Goal: Check status: Check status

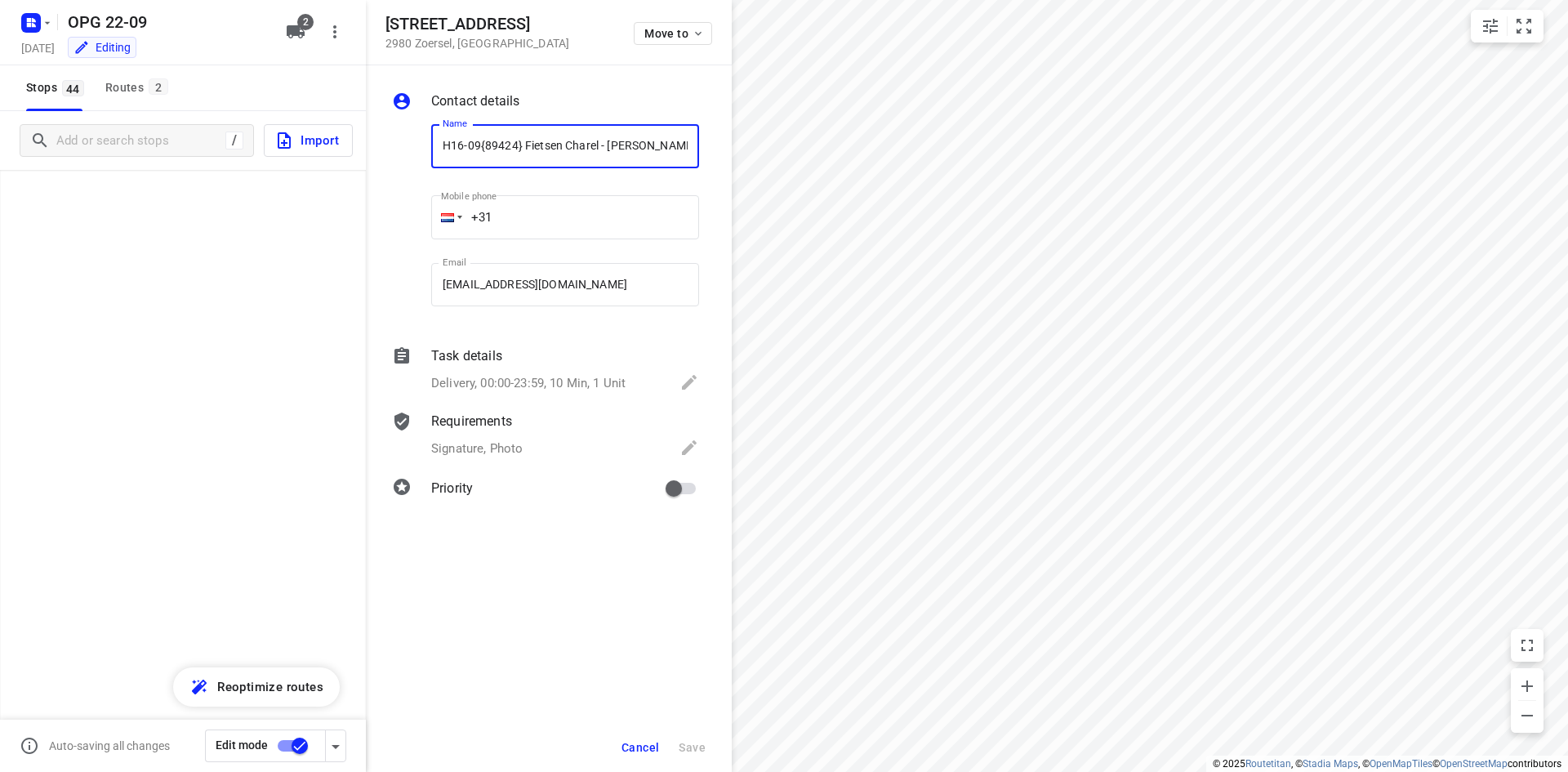
scroll to position [1376, 0]
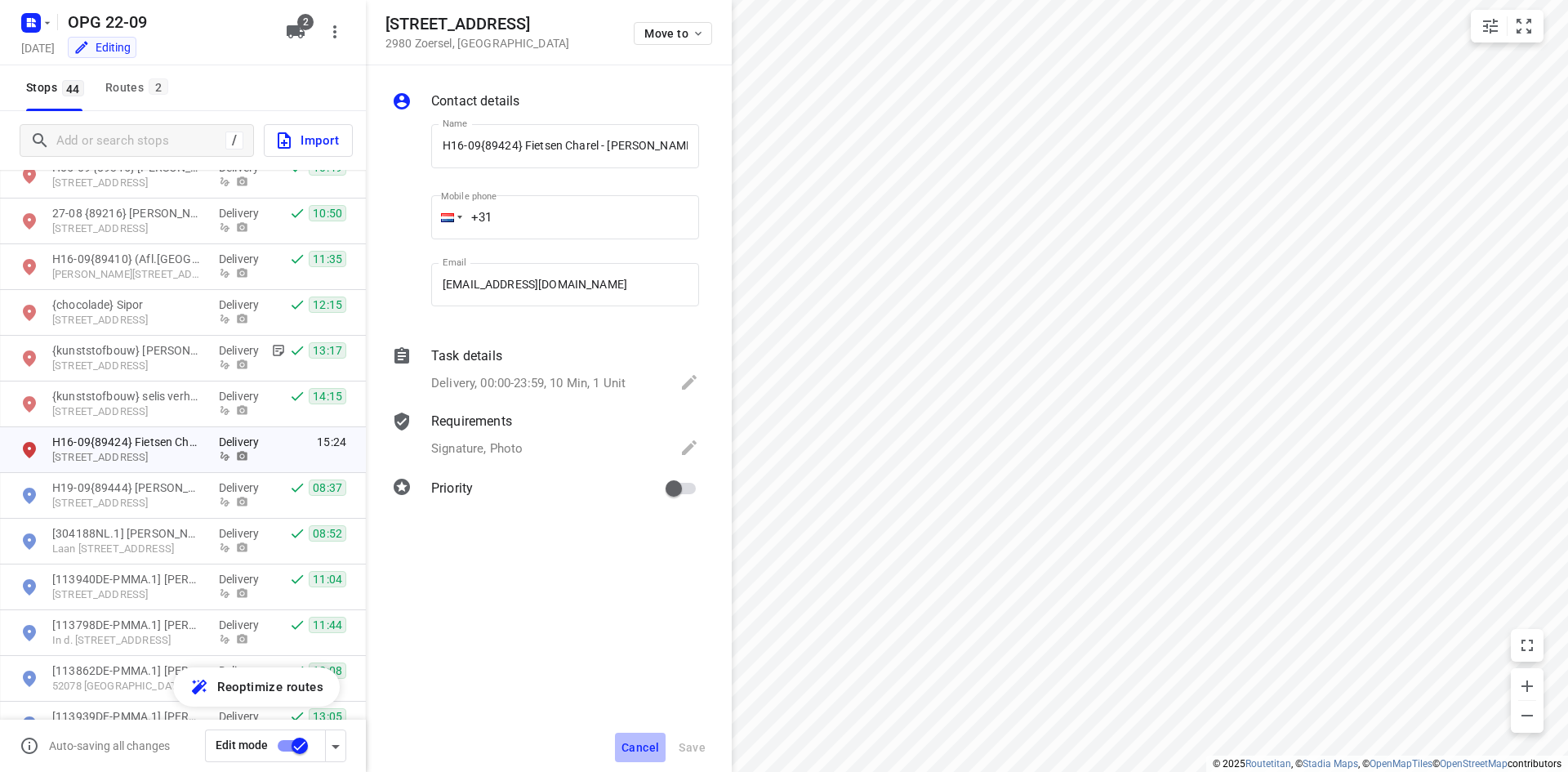
click at [659, 746] on span "Cancel" at bounding box center [640, 747] width 37 height 13
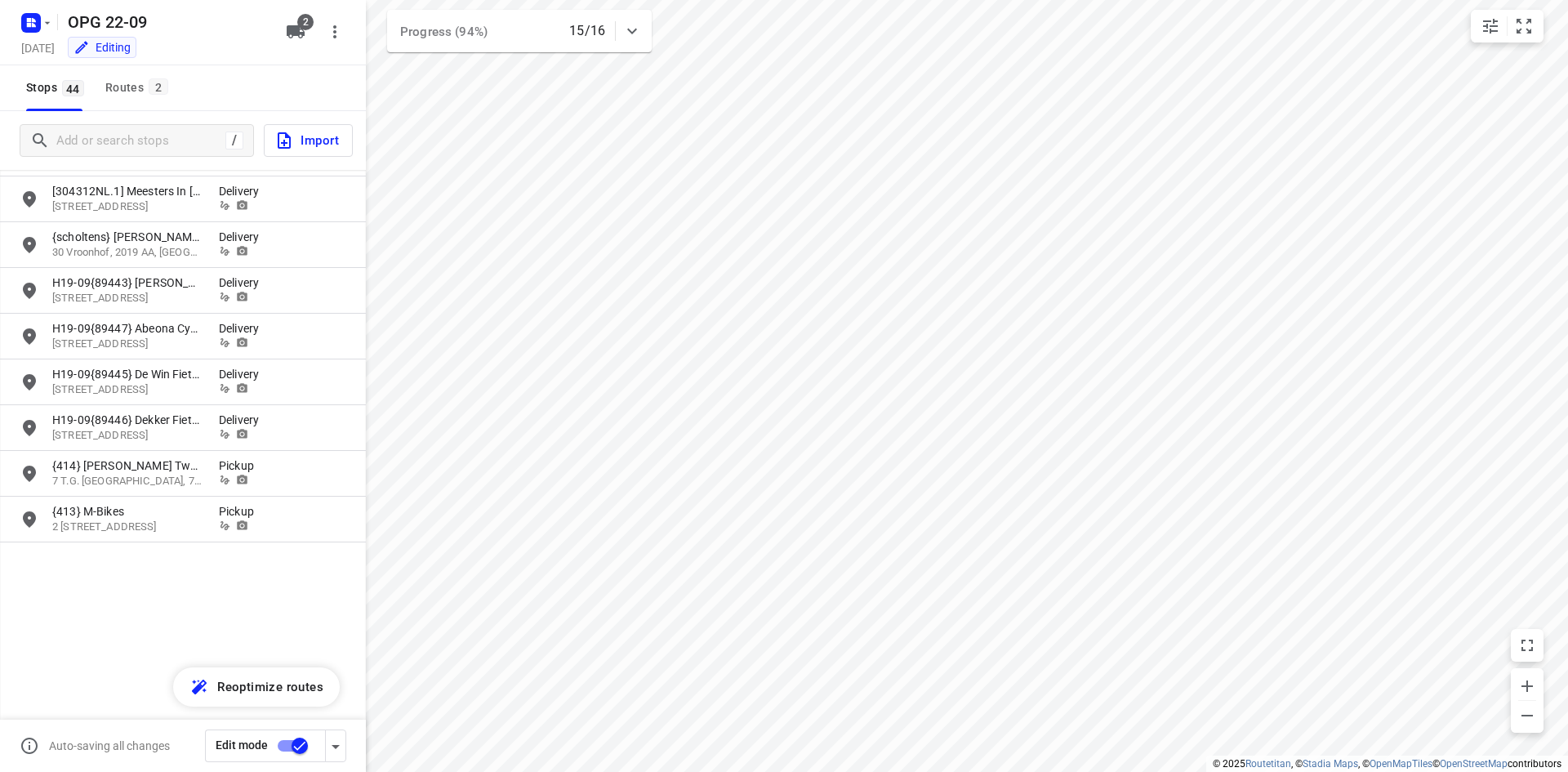
scroll to position [722, 0]
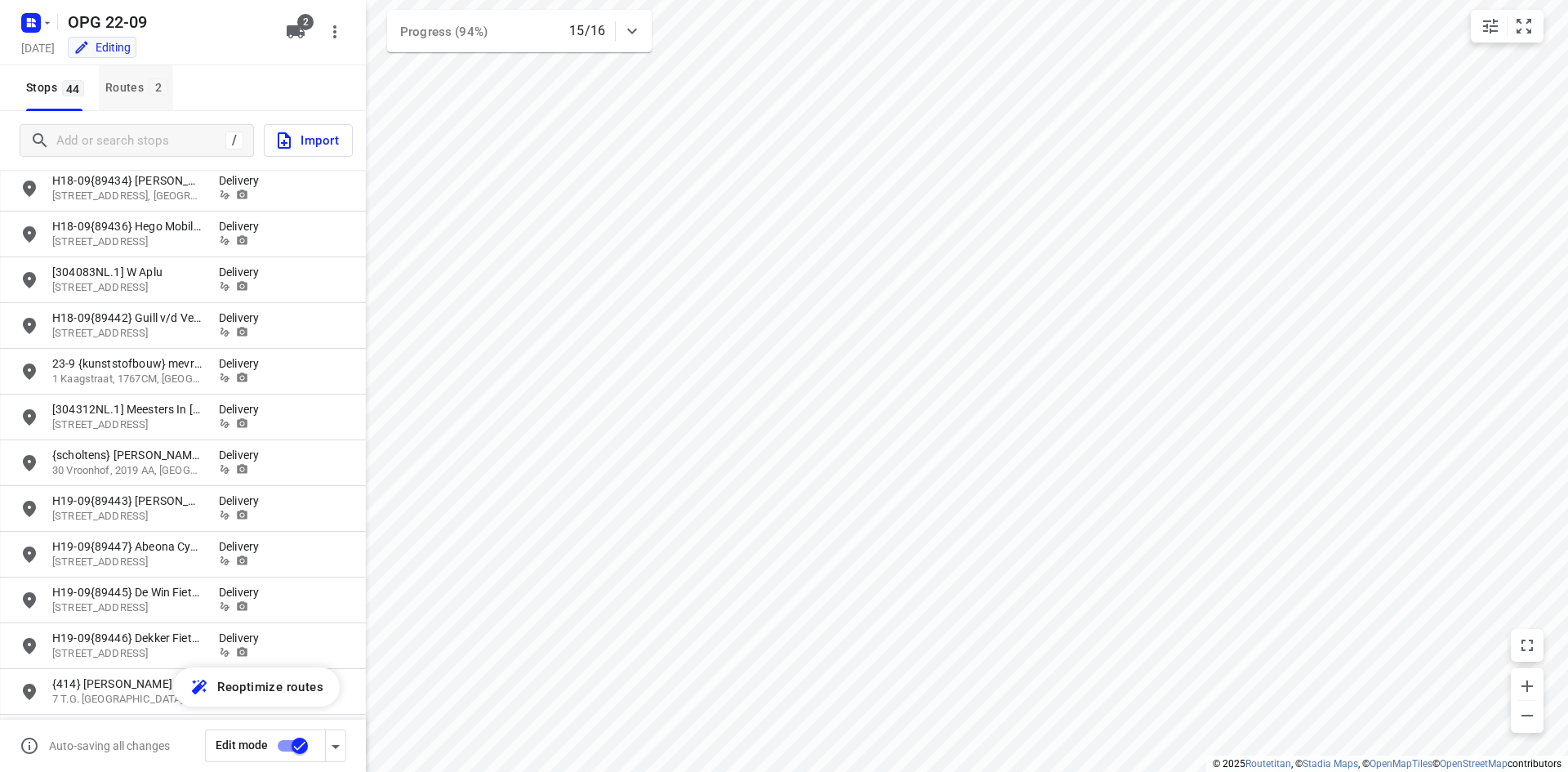
click at [129, 73] on button "Routes 2" at bounding box center [136, 89] width 74 height 46
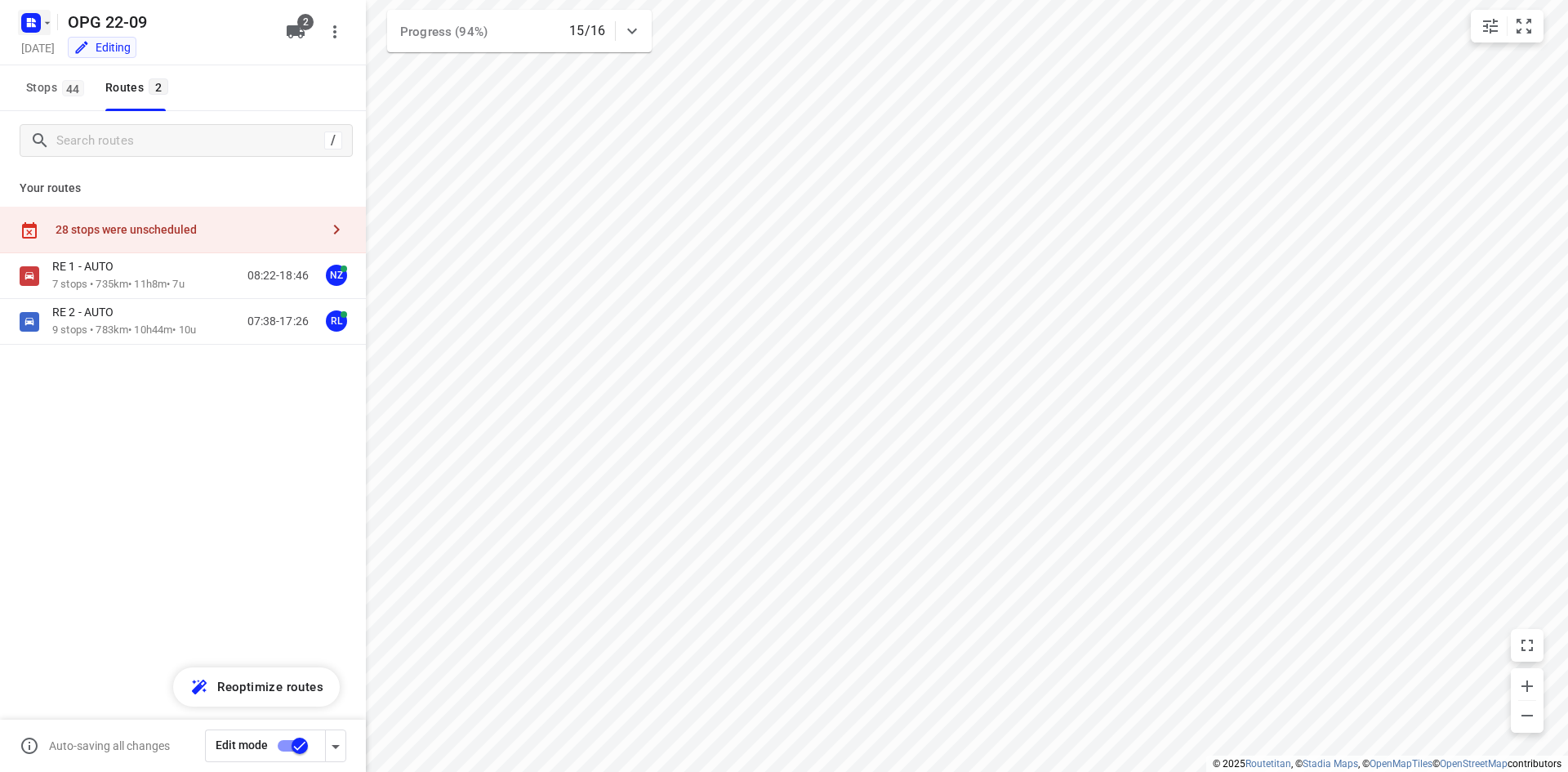
click at [33, 26] on icon "button" at bounding box center [30, 22] width 26 height 26
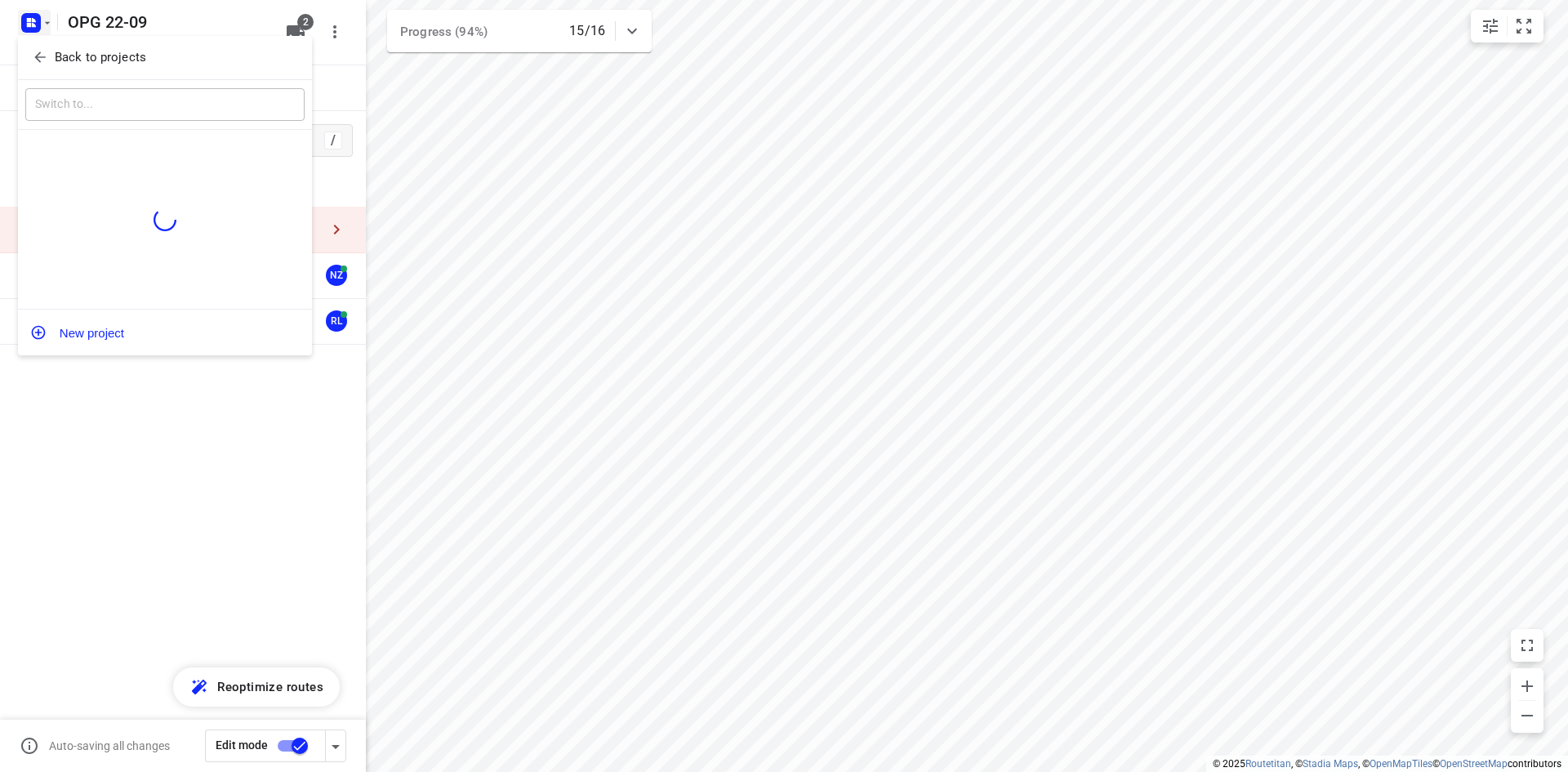
click at [77, 53] on p "Back to projects" at bounding box center [100, 57] width 91 height 19
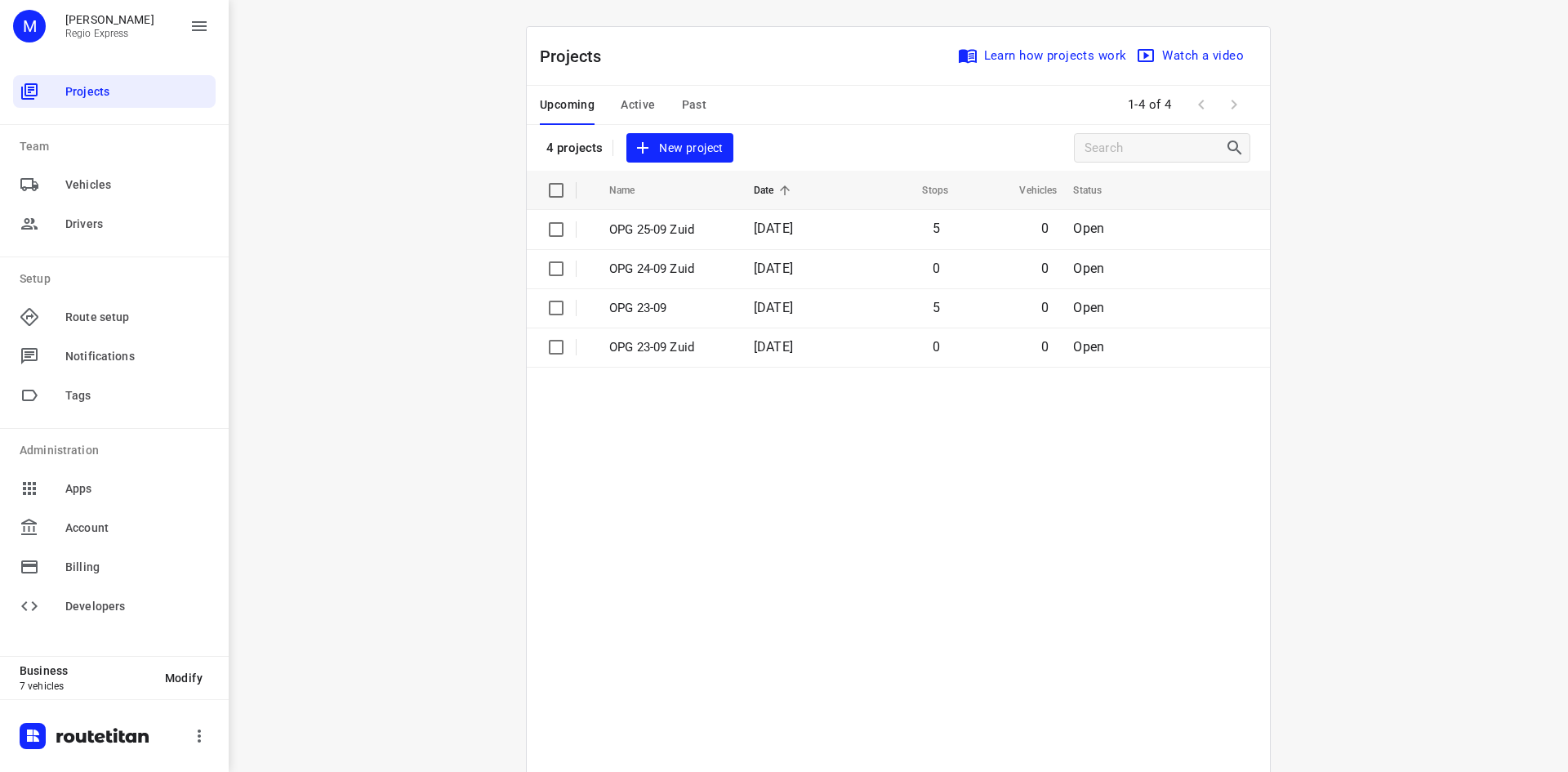
click at [682, 99] on span "Past" at bounding box center [694, 105] width 26 height 20
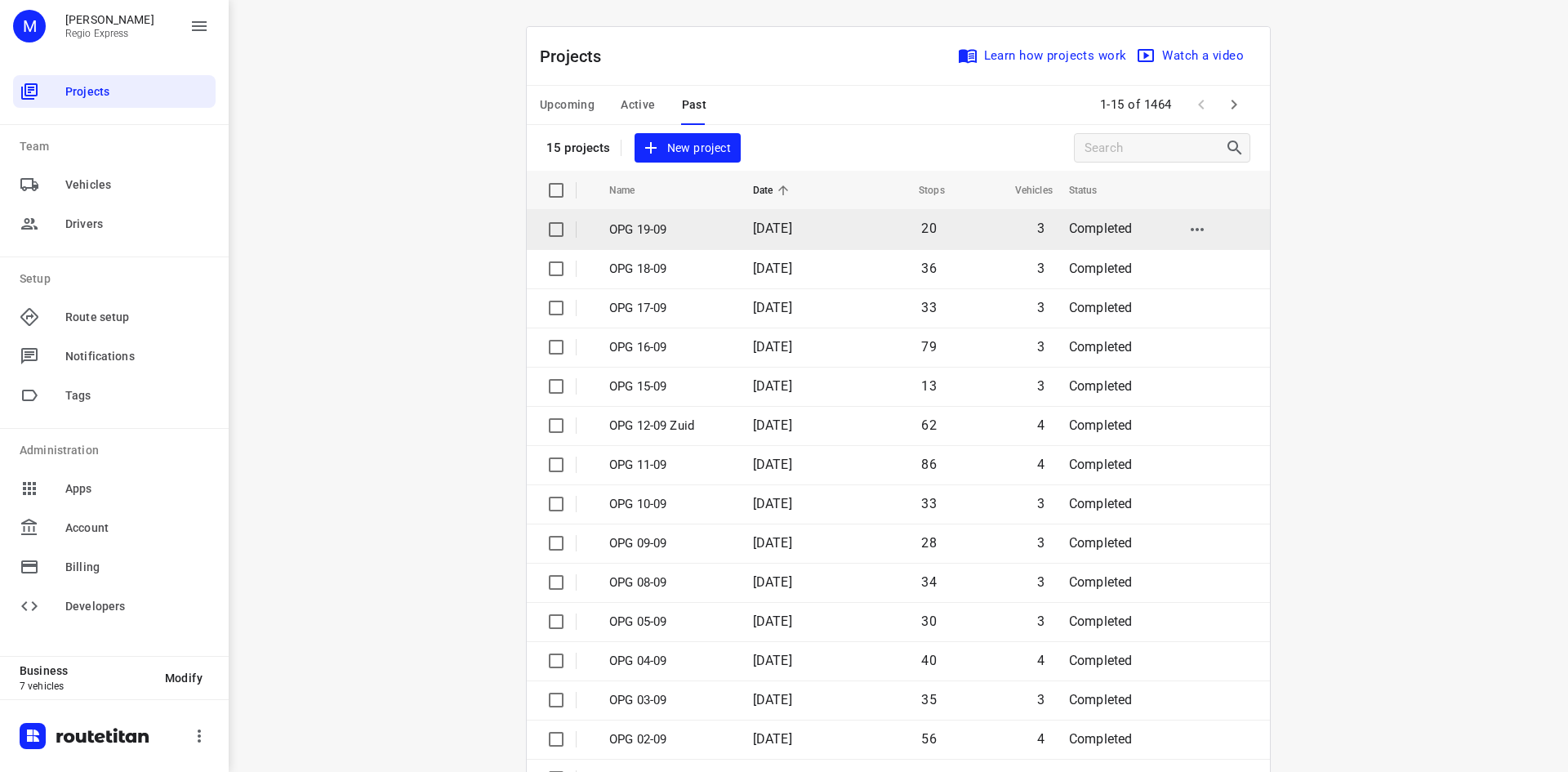
click at [792, 227] on span "[DATE]" at bounding box center [772, 228] width 39 height 15
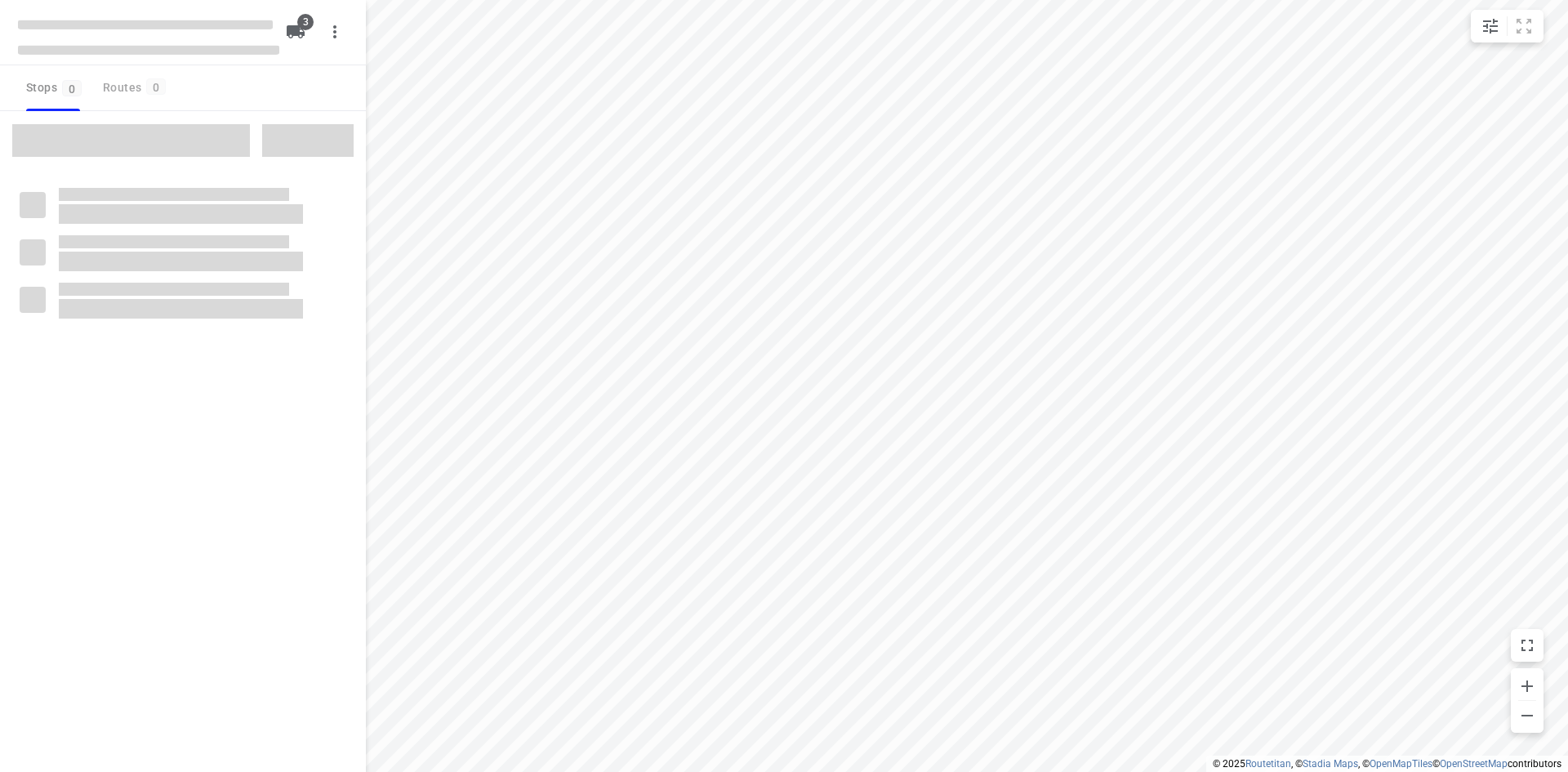
type input "distance"
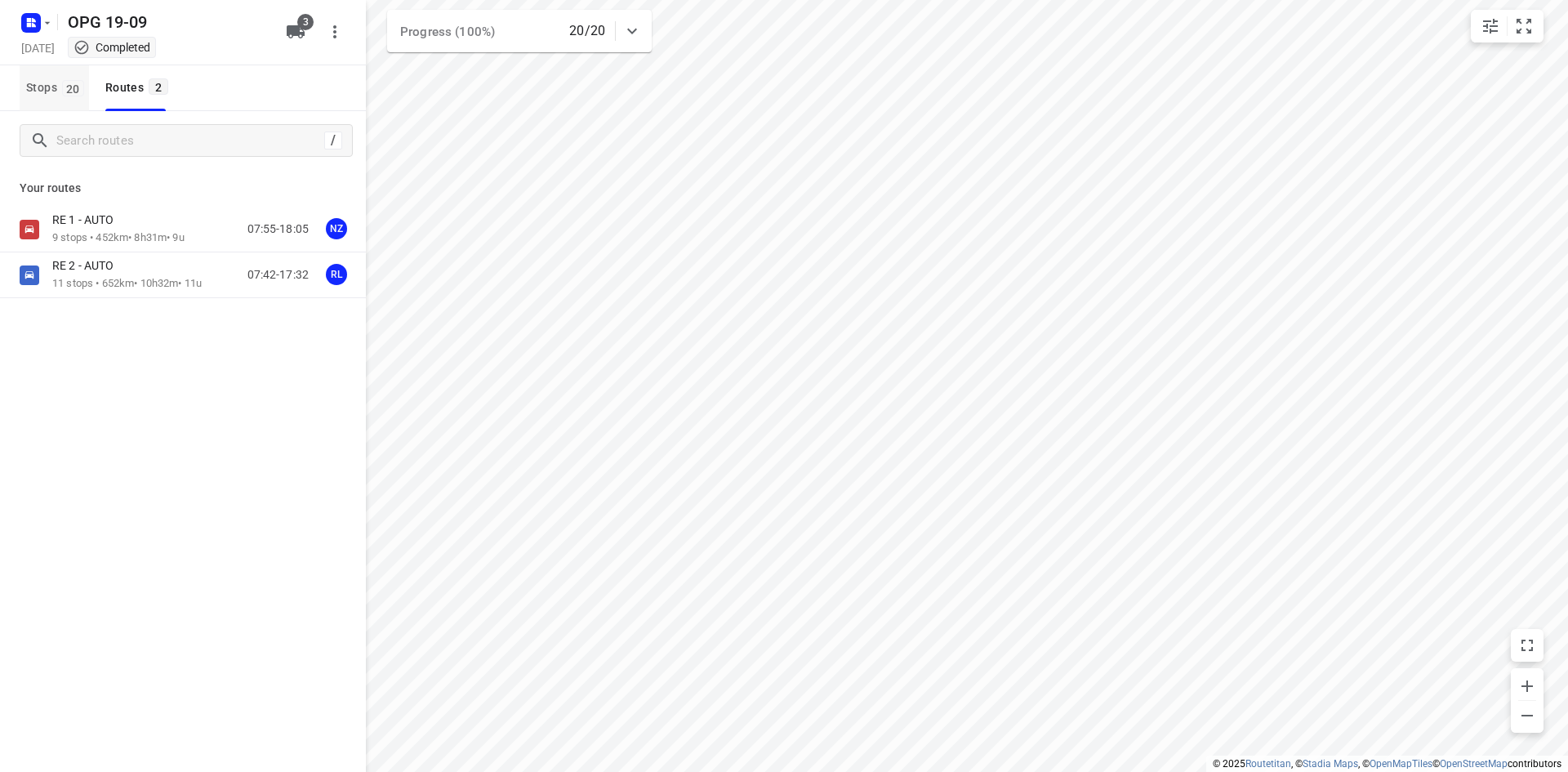
click at [62, 108] on button "Stops 20" at bounding box center [54, 89] width 69 height 46
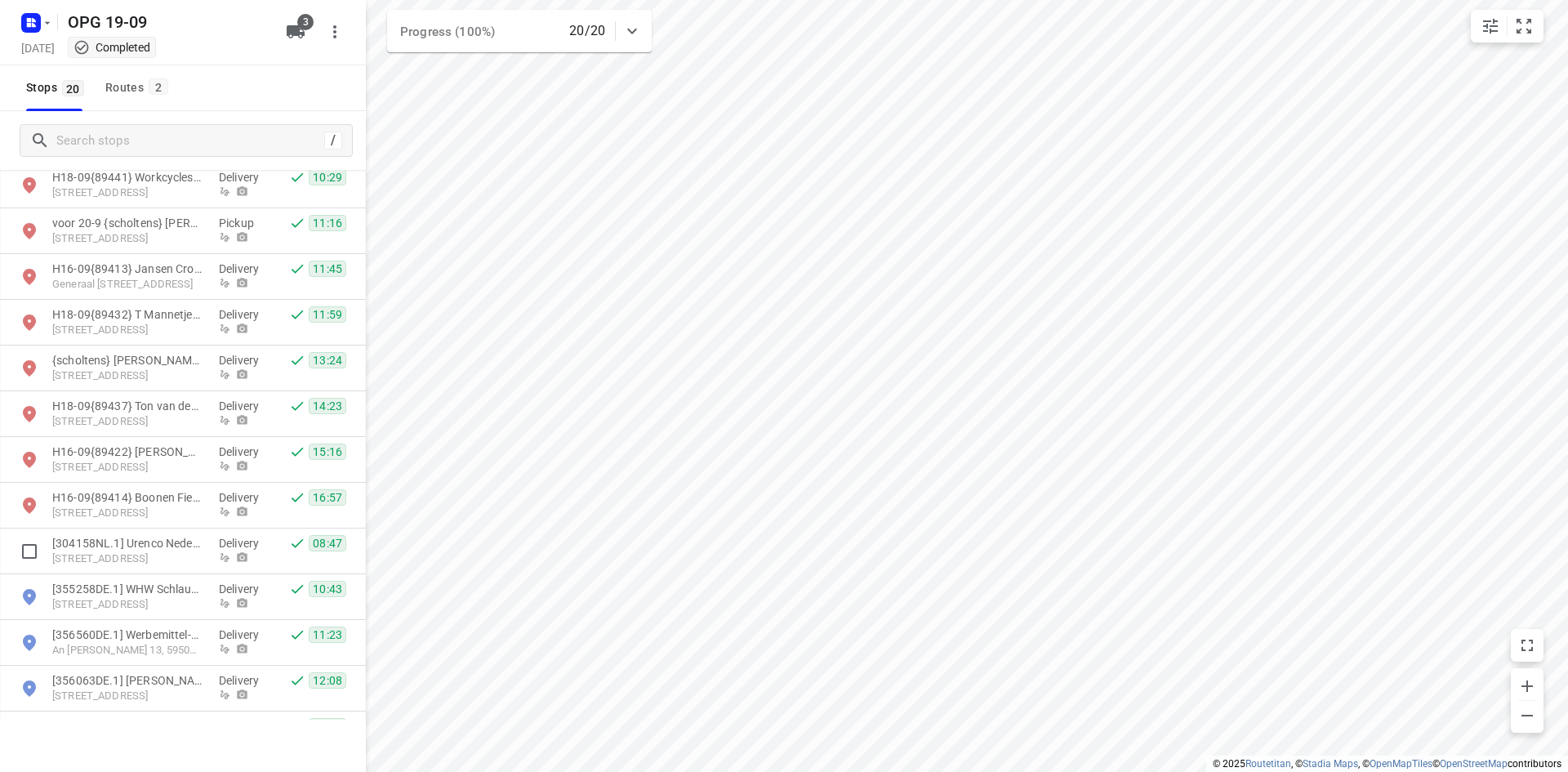
scroll to position [4, 0]
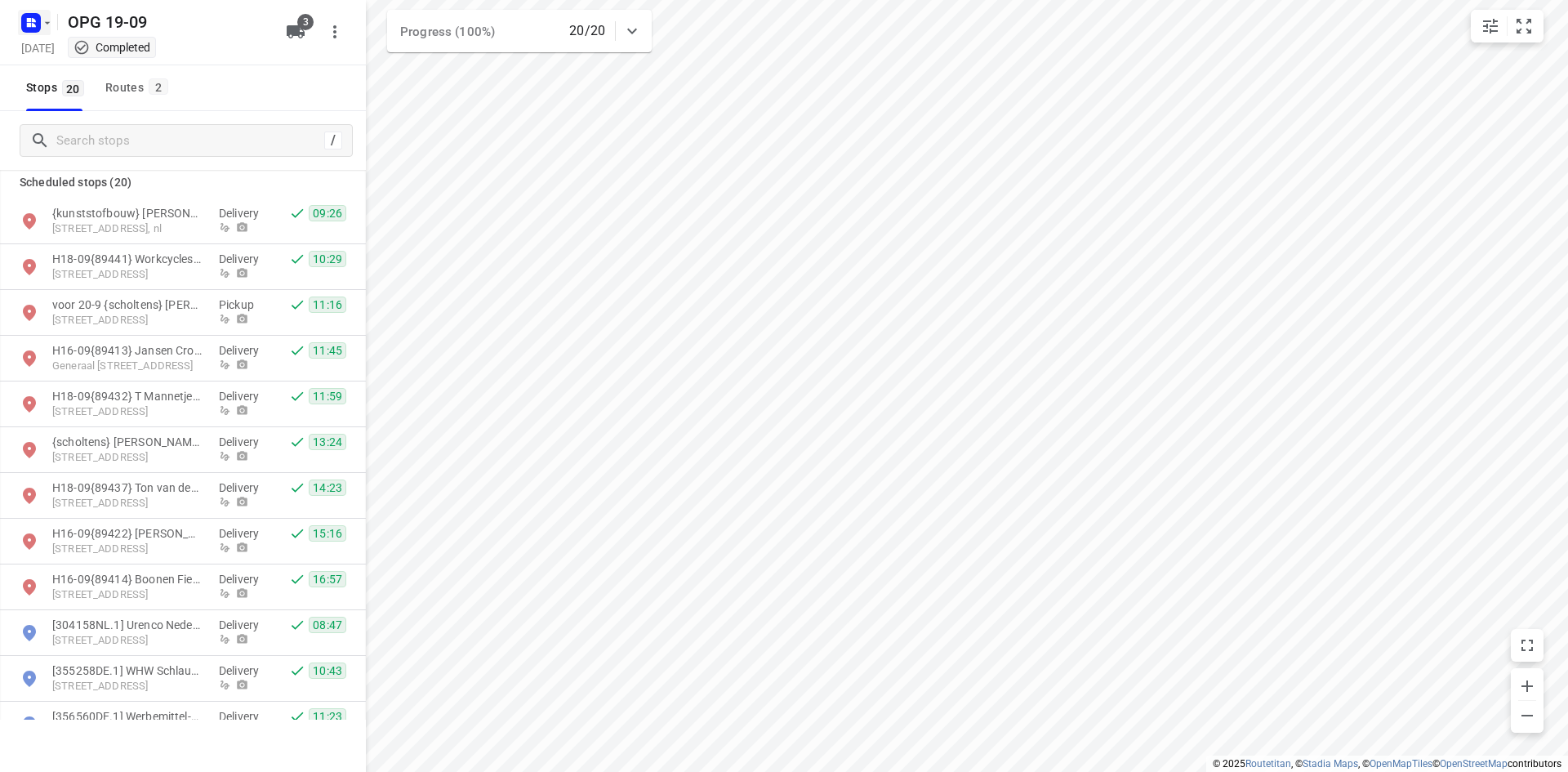
click at [23, 22] on rect "button" at bounding box center [31, 23] width 20 height 20
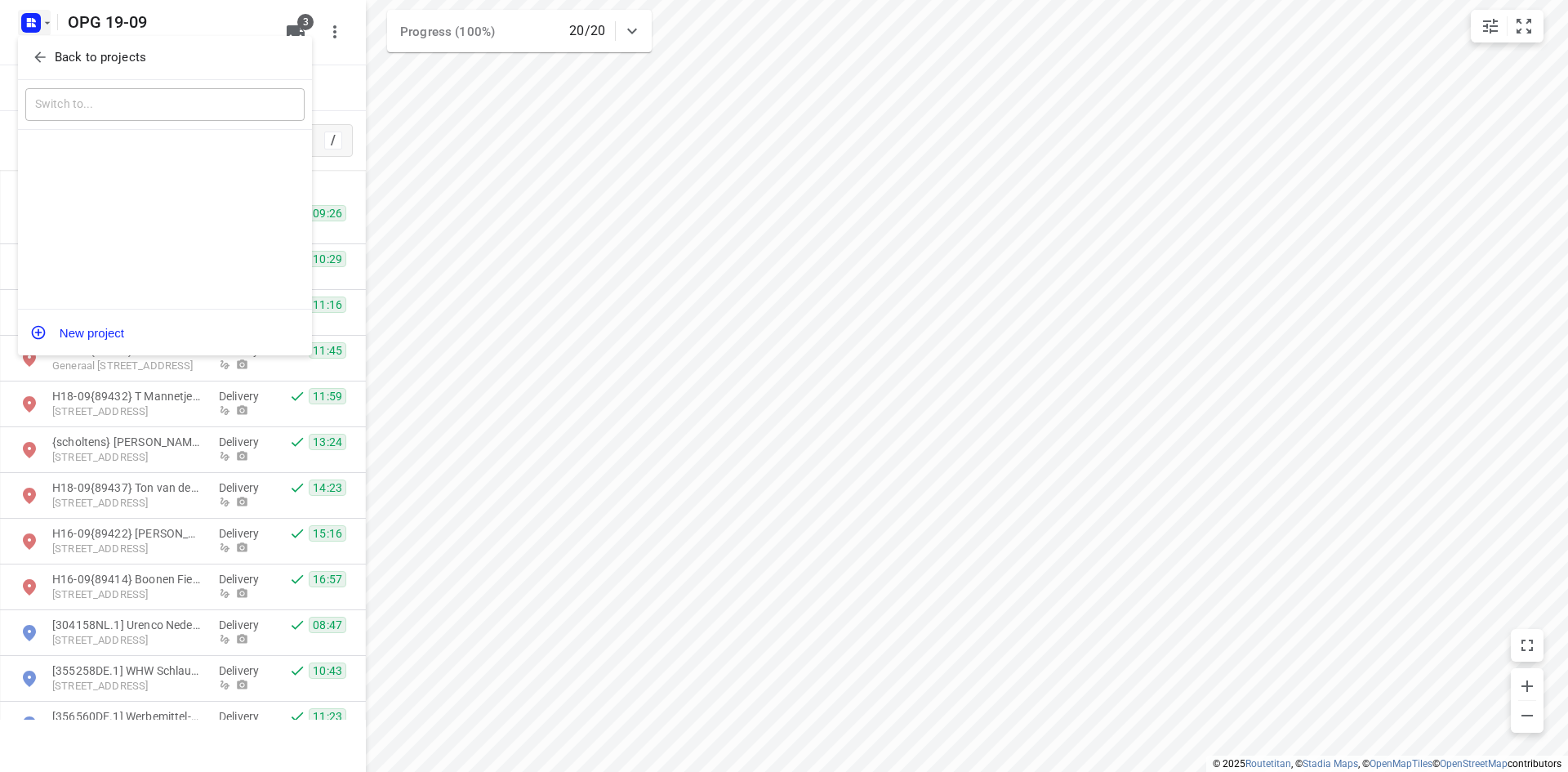
click at [26, 55] on button "Back to projects" at bounding box center [165, 58] width 279 height 27
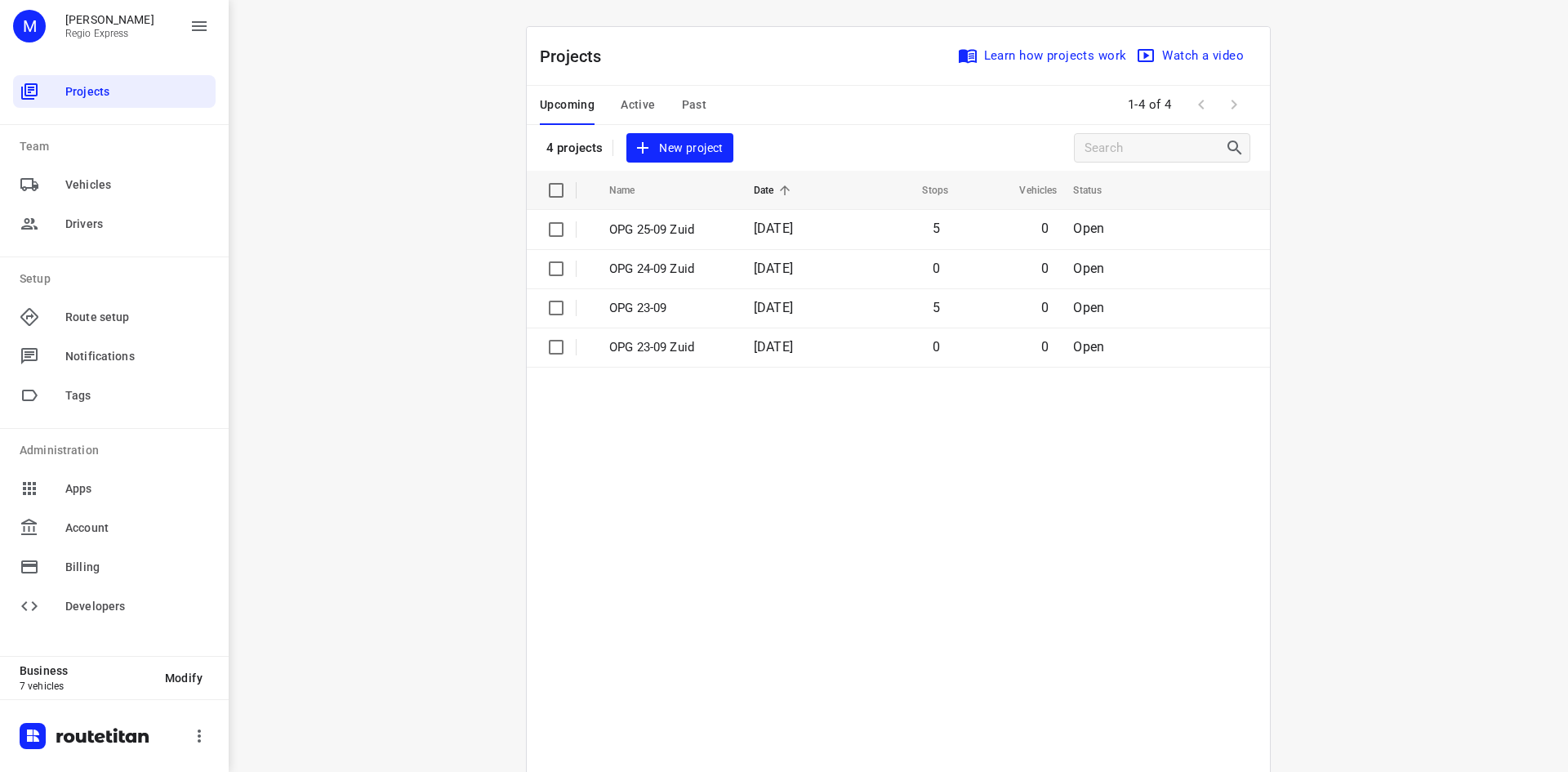
click at [647, 98] on div "Upcoming Active Past" at bounding box center [636, 106] width 192 height 39
click at [637, 106] on span "Active" at bounding box center [638, 105] width 35 height 20
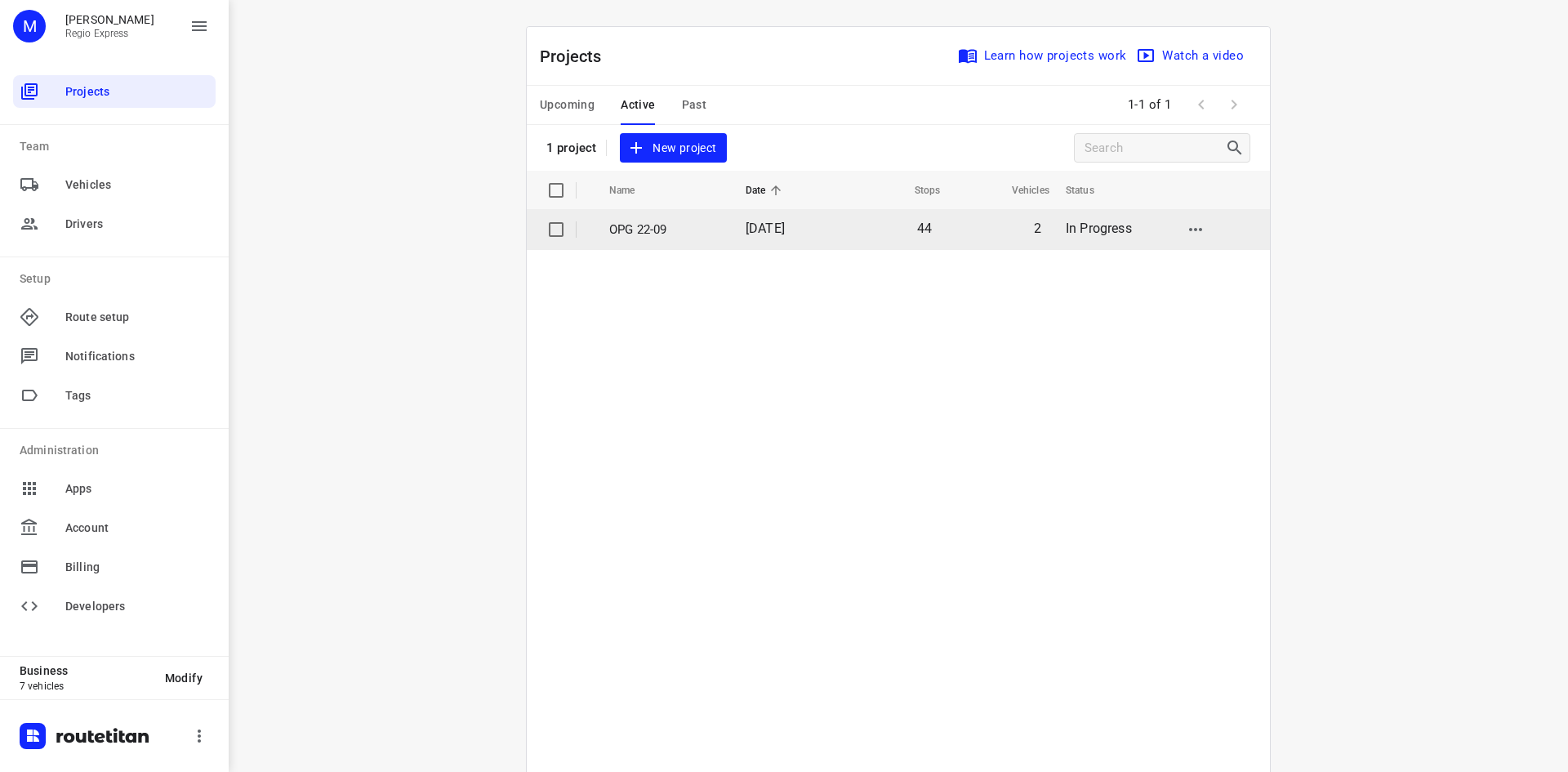
click at [883, 231] on td "44" at bounding box center [890, 230] width 106 height 39
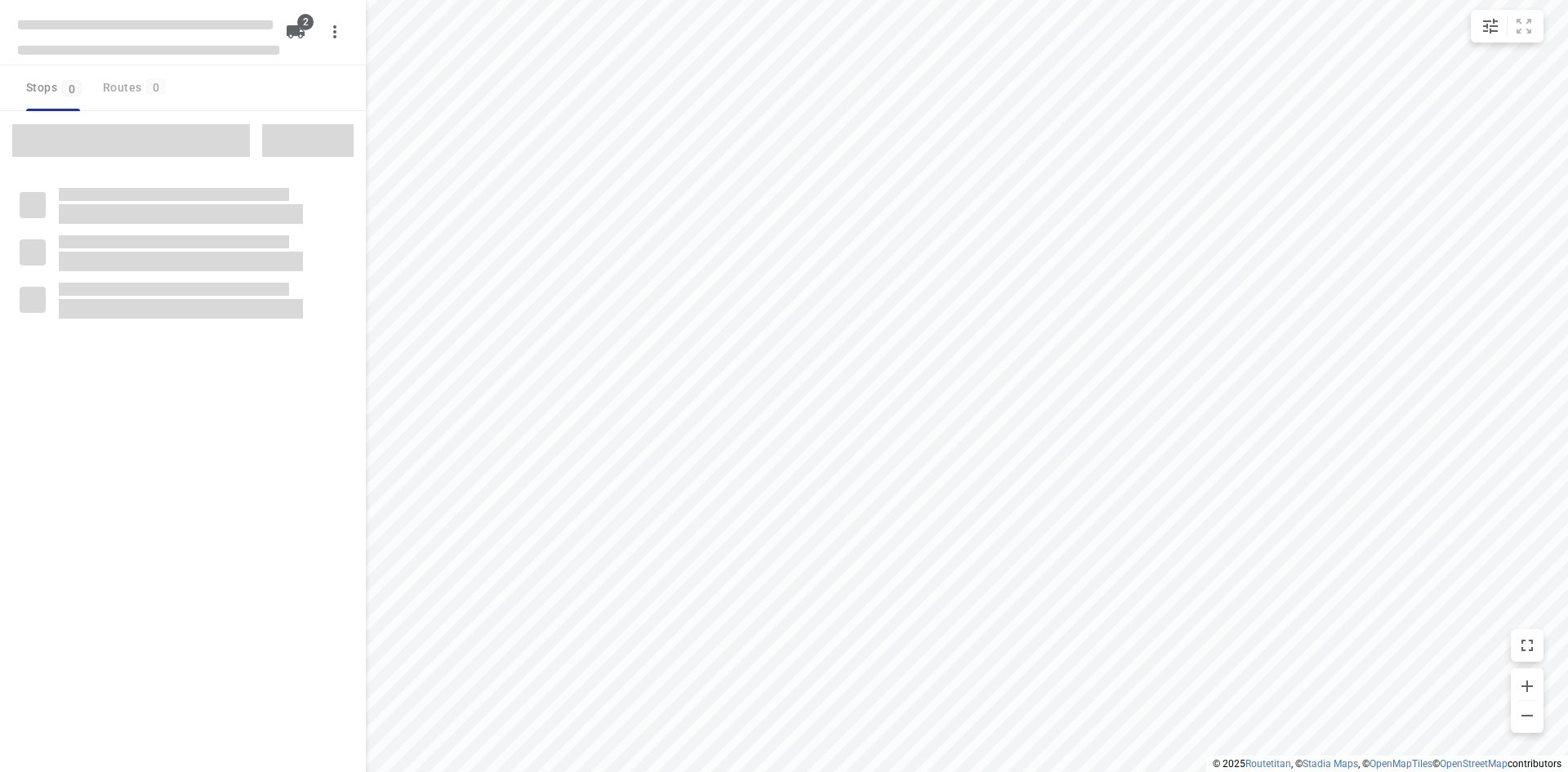
type input "distance"
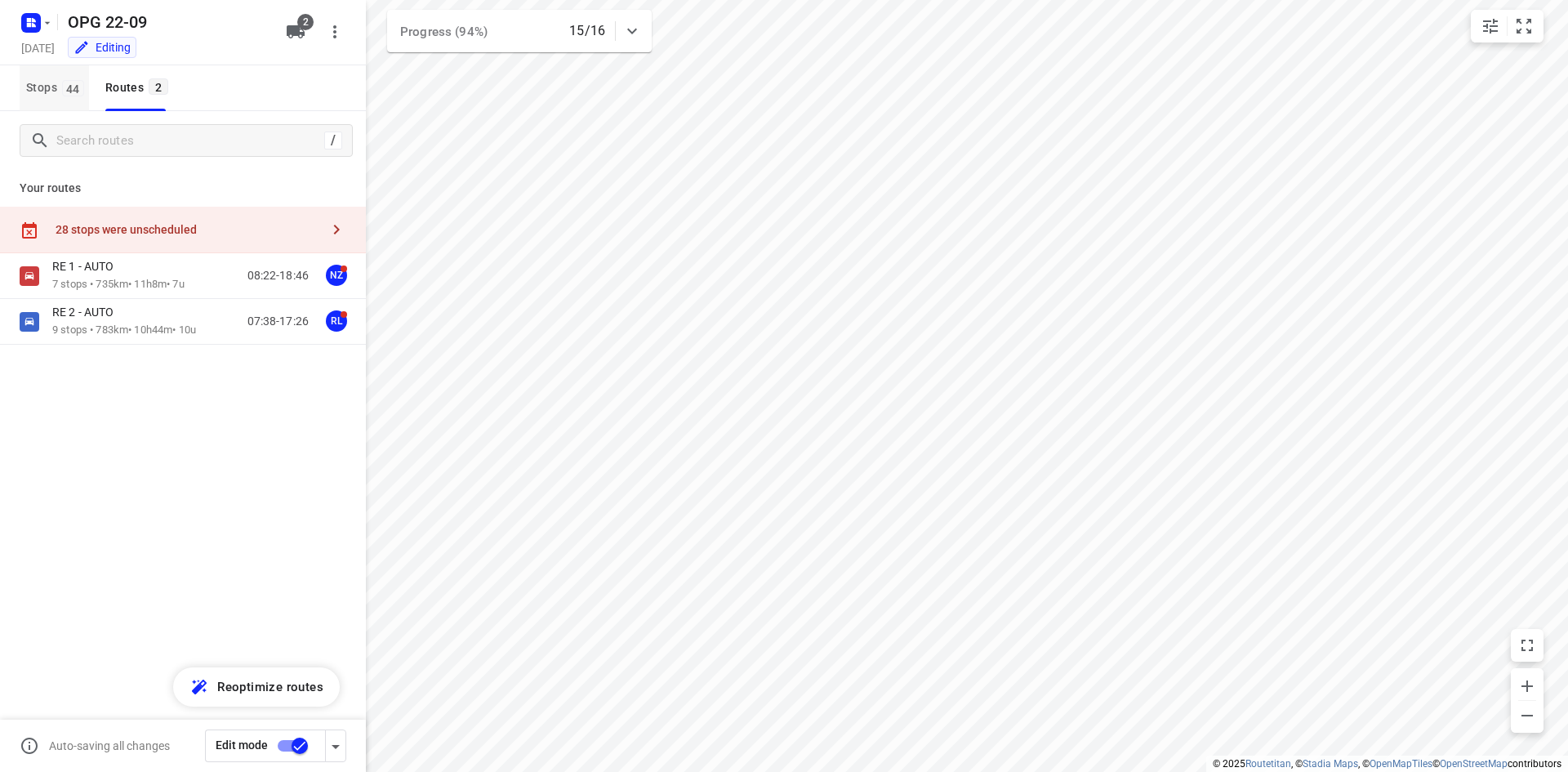
click at [77, 98] on button "Stops 44" at bounding box center [54, 89] width 69 height 46
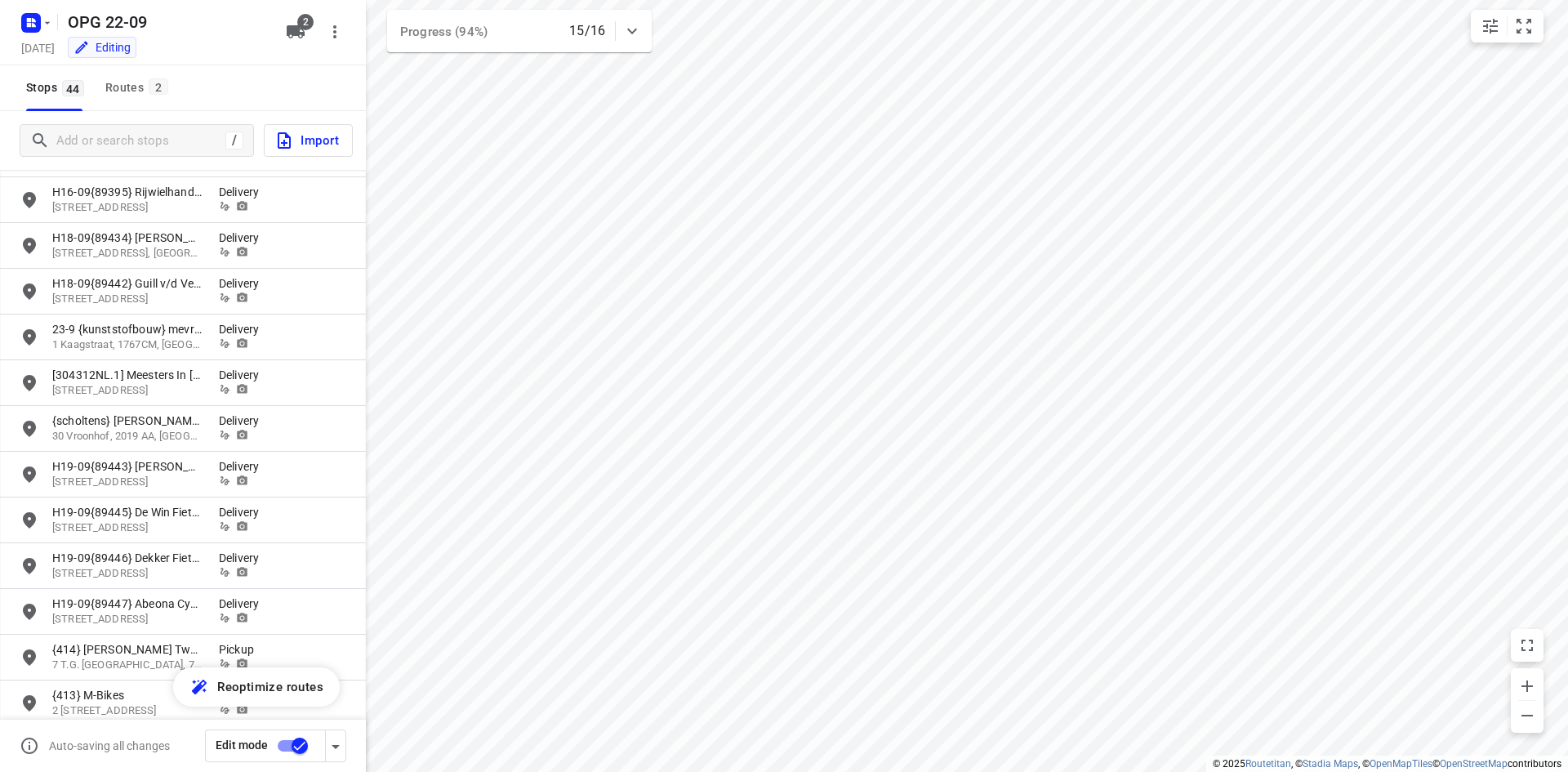
scroll to position [817, 0]
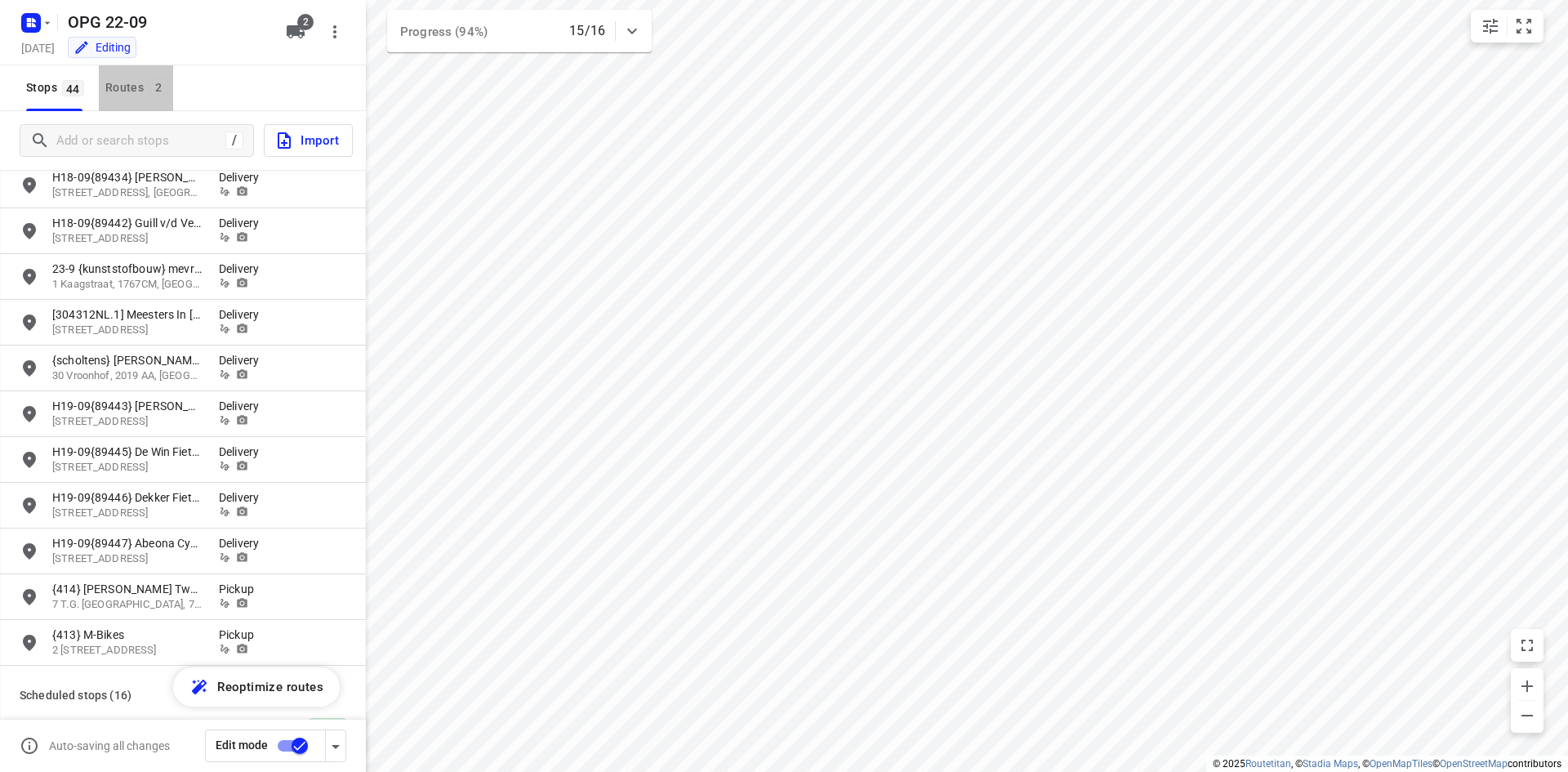
click at [137, 98] on button "Routes 2" at bounding box center [136, 89] width 74 height 46
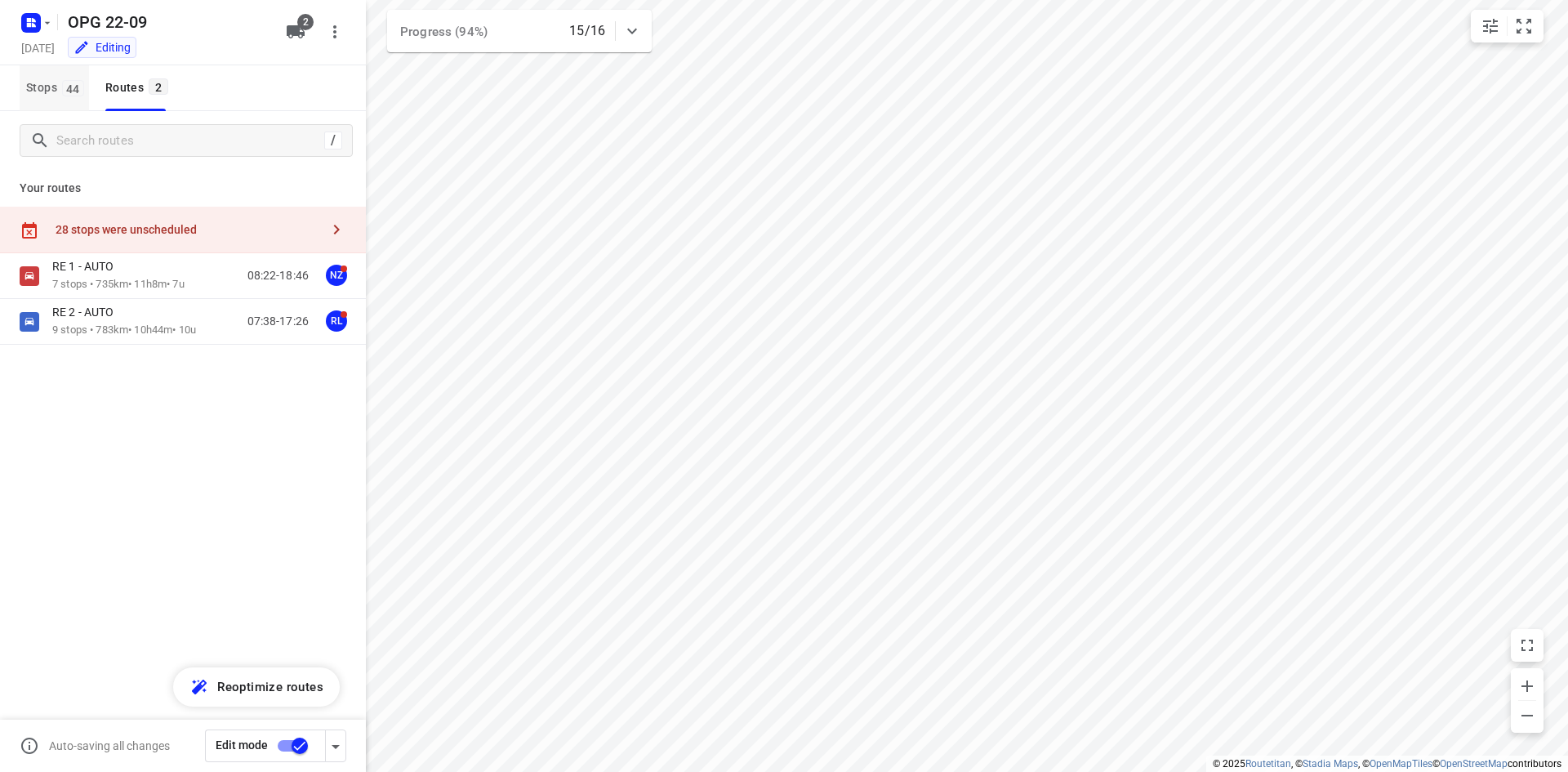
click at [65, 96] on span "44" at bounding box center [73, 88] width 22 height 16
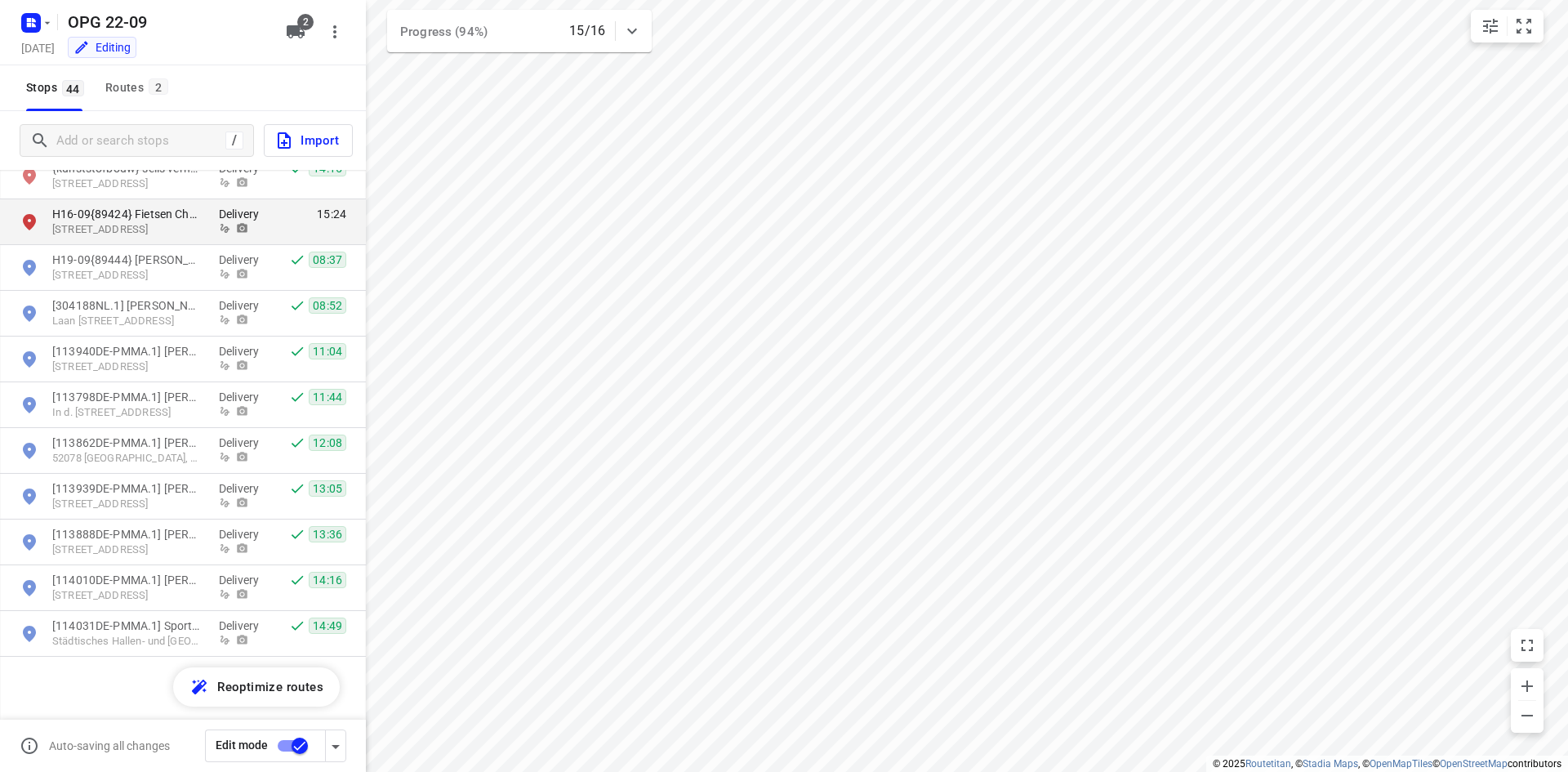
scroll to position [1621, 0]
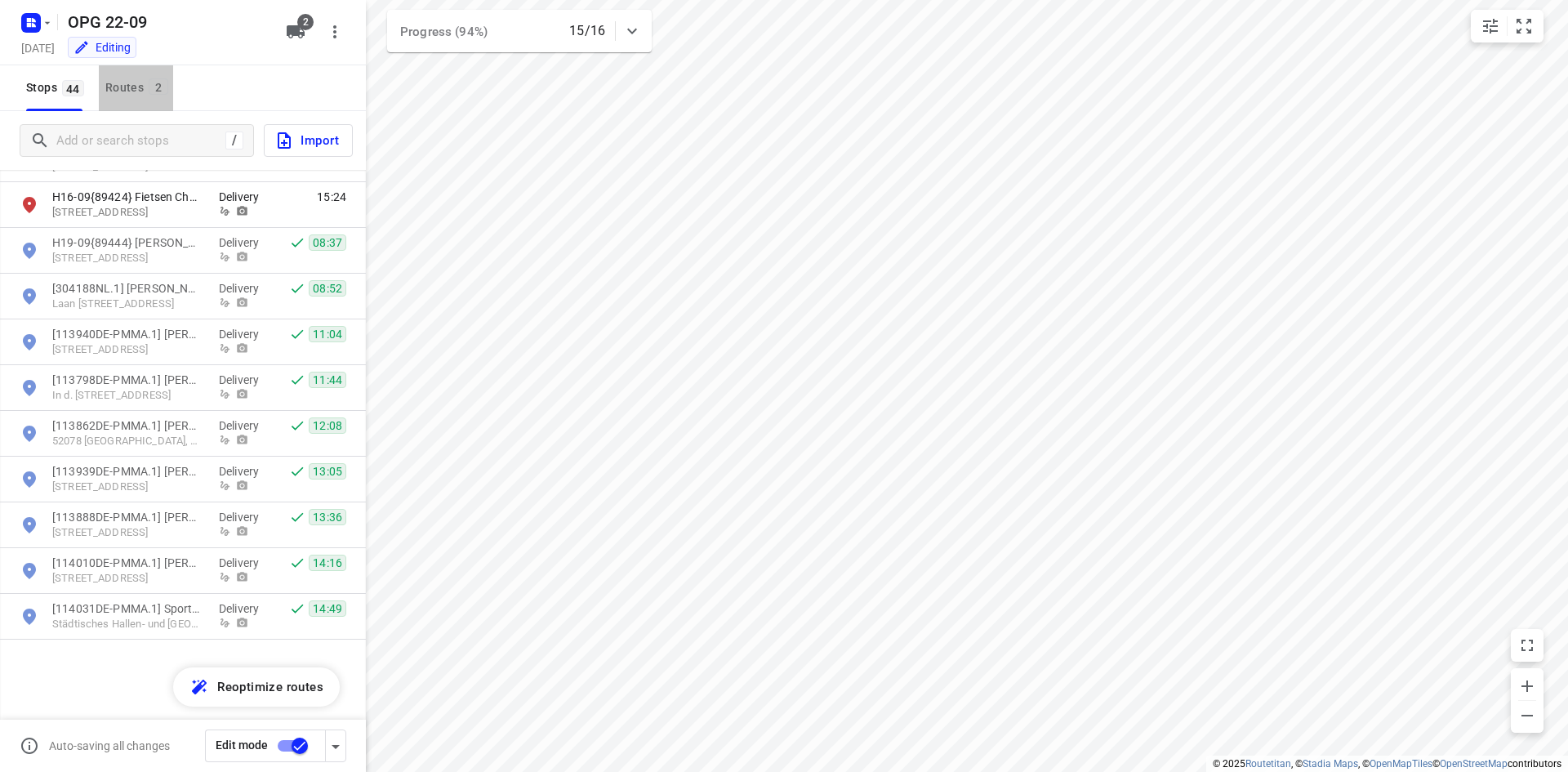
click at [152, 91] on span "2" at bounding box center [159, 86] width 20 height 16
